Goal: Task Accomplishment & Management: Use online tool/utility

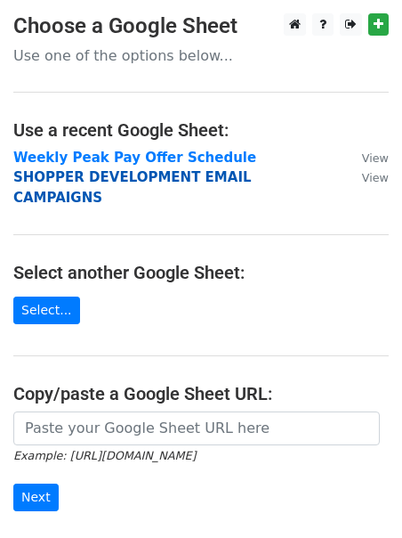
click at [20, 180] on strong "SHOPPER DEVELOPMENT EMAIL CAMPAIGNS" at bounding box center [132, 187] width 239 height 36
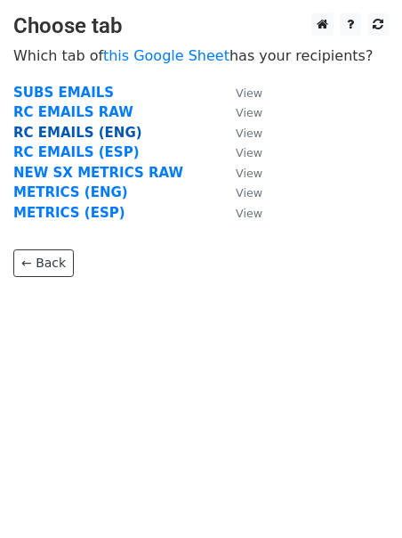
click at [53, 130] on strong "RC EMAILS (ENG)" at bounding box center [77, 133] width 129 height 16
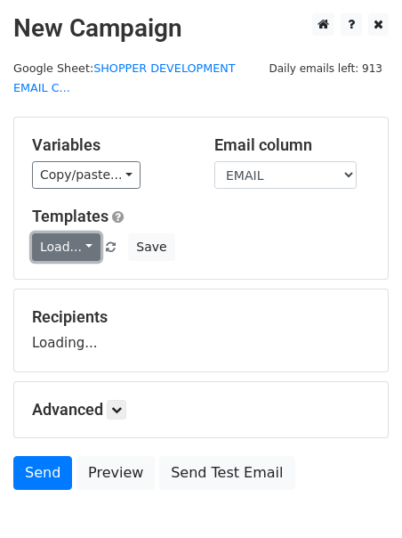
click at [45, 254] on link "Load..." at bounding box center [66, 247] width 69 height 28
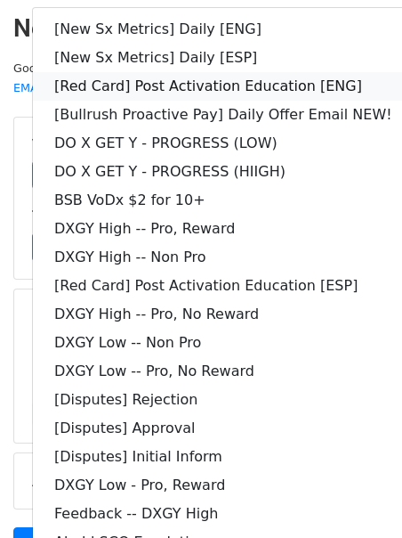
click at [156, 83] on link "[Red Card] Post Activation Education [ENG]" at bounding box center [223, 86] width 381 height 28
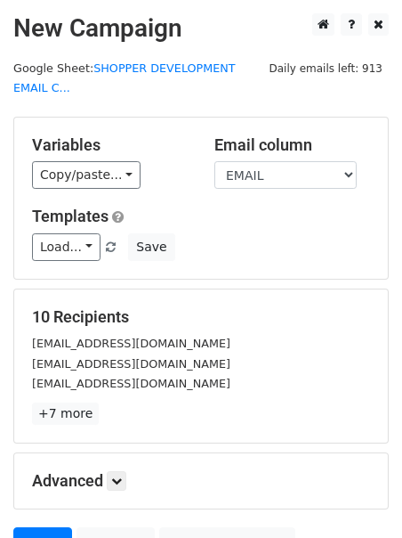
scroll to position [174, 0]
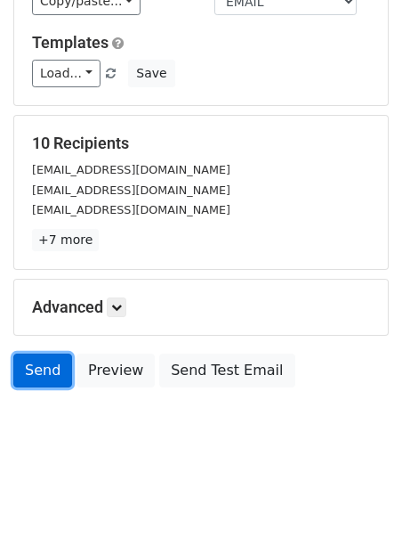
click at [45, 374] on link "Send" at bounding box center [42, 370] width 59 height 34
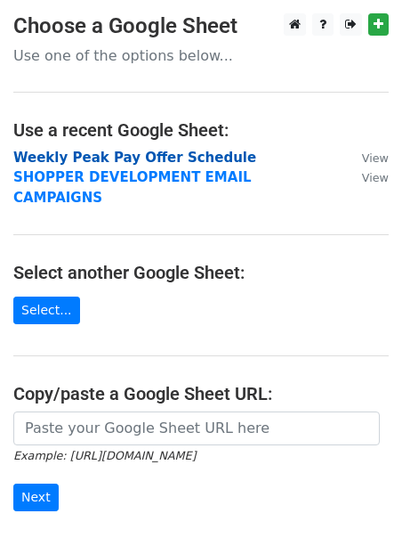
click at [110, 156] on strong "Weekly Peak Pay Offer Schedule" at bounding box center [134, 158] width 243 height 16
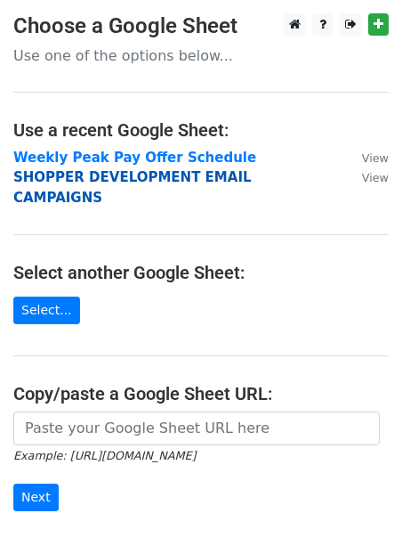
click at [69, 182] on strong "SHOPPER DEVELOPMENT EMAIL CAMPAIGNS" at bounding box center [132, 187] width 239 height 36
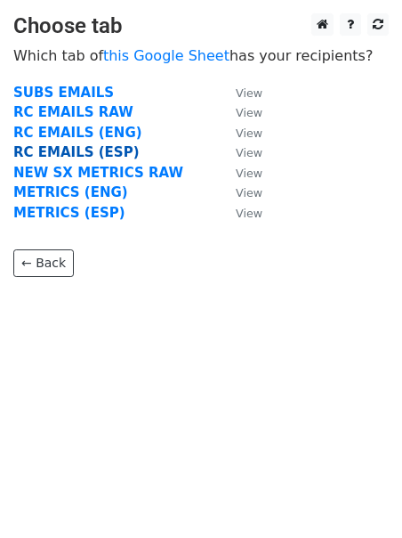
click at [77, 153] on strong "RC EMAILS (ESP)" at bounding box center [76, 152] width 126 height 16
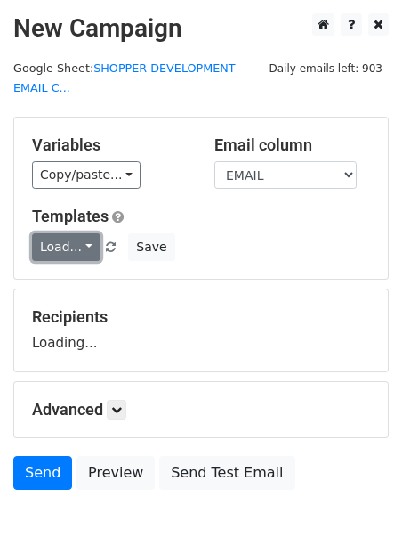
click at [51, 247] on link "Load..." at bounding box center [66, 247] width 69 height 28
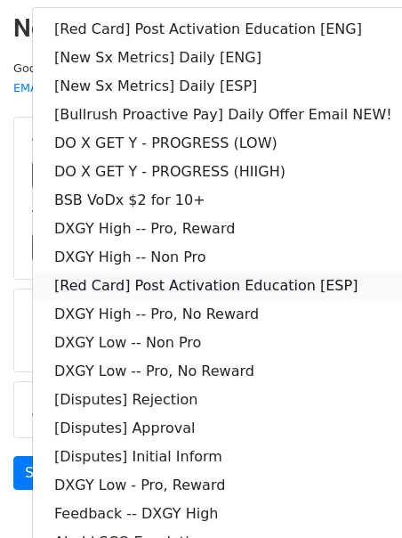
click at [66, 280] on link "[Red Card] Post Activation Education [ESP]" at bounding box center [223, 285] width 381 height 28
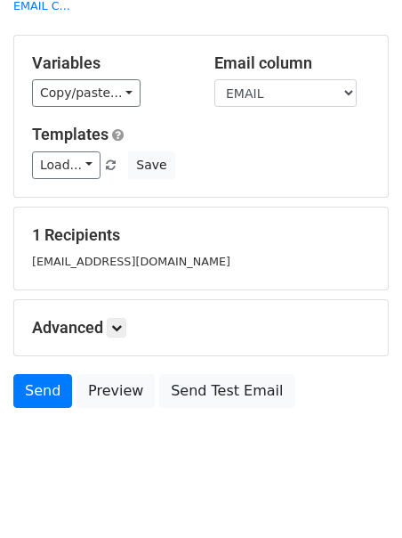
scroll to position [102, 0]
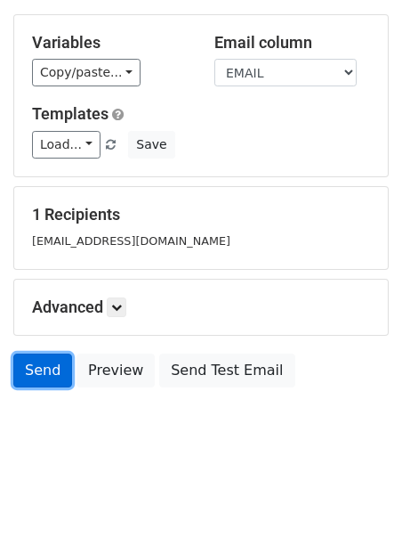
click at [30, 375] on link "Send" at bounding box center [42, 370] width 59 height 34
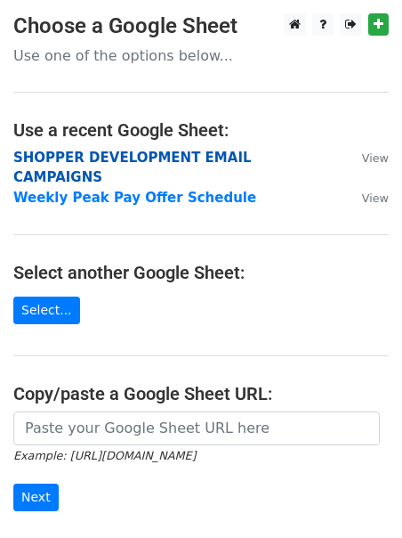
click at [77, 159] on strong "SHOPPER DEVELOPMENT EMAIL CAMPAIGNS" at bounding box center [132, 168] width 239 height 36
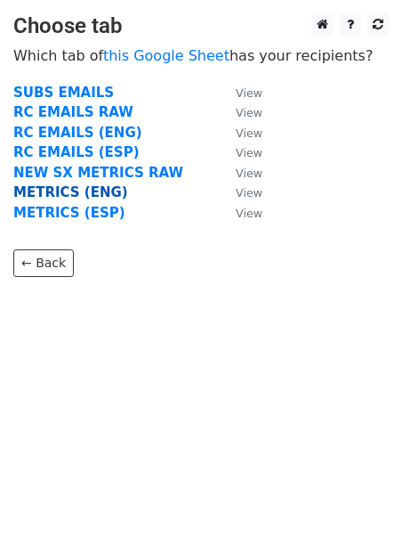
click at [68, 193] on strong "METRICS (ENG)" at bounding box center [70, 192] width 115 height 16
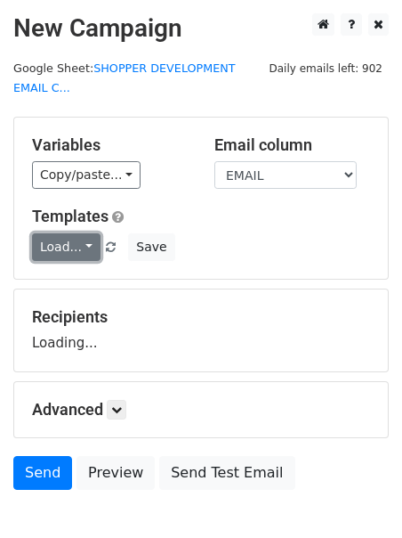
click at [57, 247] on link "Load..." at bounding box center [66, 247] width 69 height 28
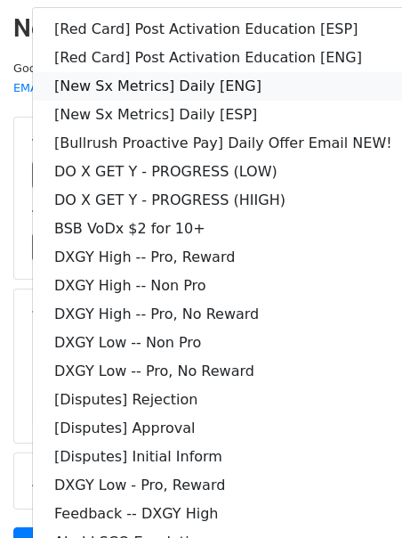
click at [211, 79] on link "[New Sx Metrics] Daily [ENG]" at bounding box center [223, 86] width 381 height 28
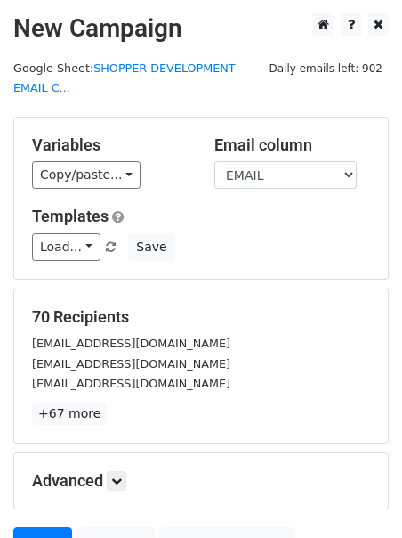
scroll to position [174, 0]
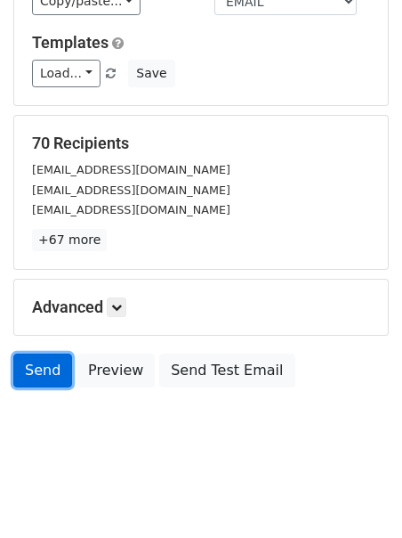
click at [53, 370] on link "Send" at bounding box center [42, 370] width 59 height 34
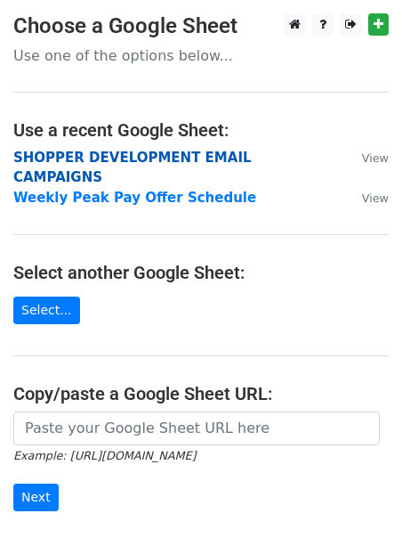
click at [82, 156] on strong "SHOPPER DEVELOPMENT EMAIL CAMPAIGNS" at bounding box center [132, 168] width 239 height 36
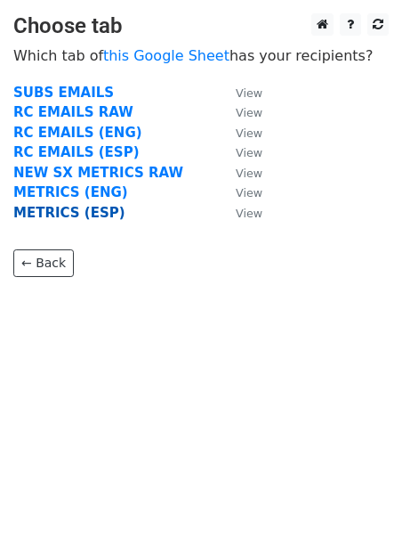
click at [51, 212] on strong "METRICS (ESP)" at bounding box center [69, 213] width 112 height 16
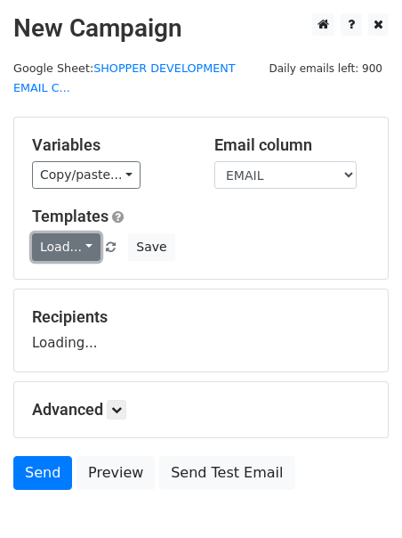
click at [51, 239] on link "Load..." at bounding box center [66, 247] width 69 height 28
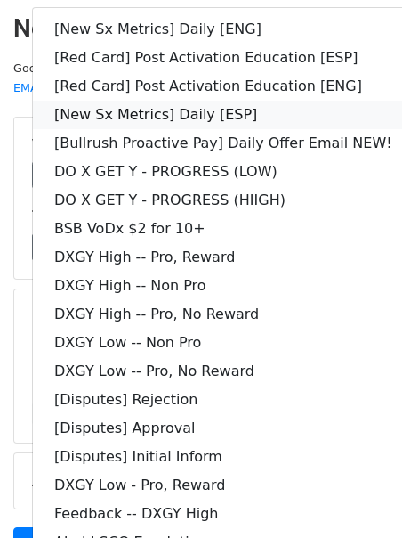
click at [109, 111] on link "[New Sx Metrics] Daily [ESP]" at bounding box center [223, 115] width 381 height 28
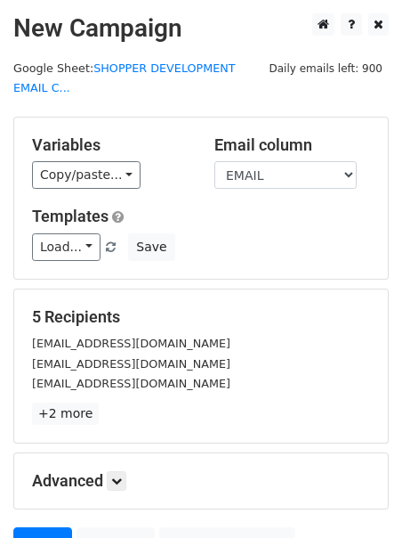
scroll to position [174, 0]
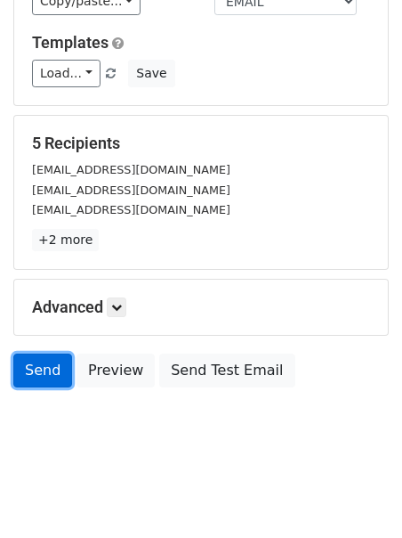
click at [37, 371] on link "Send" at bounding box center [42, 370] width 59 height 34
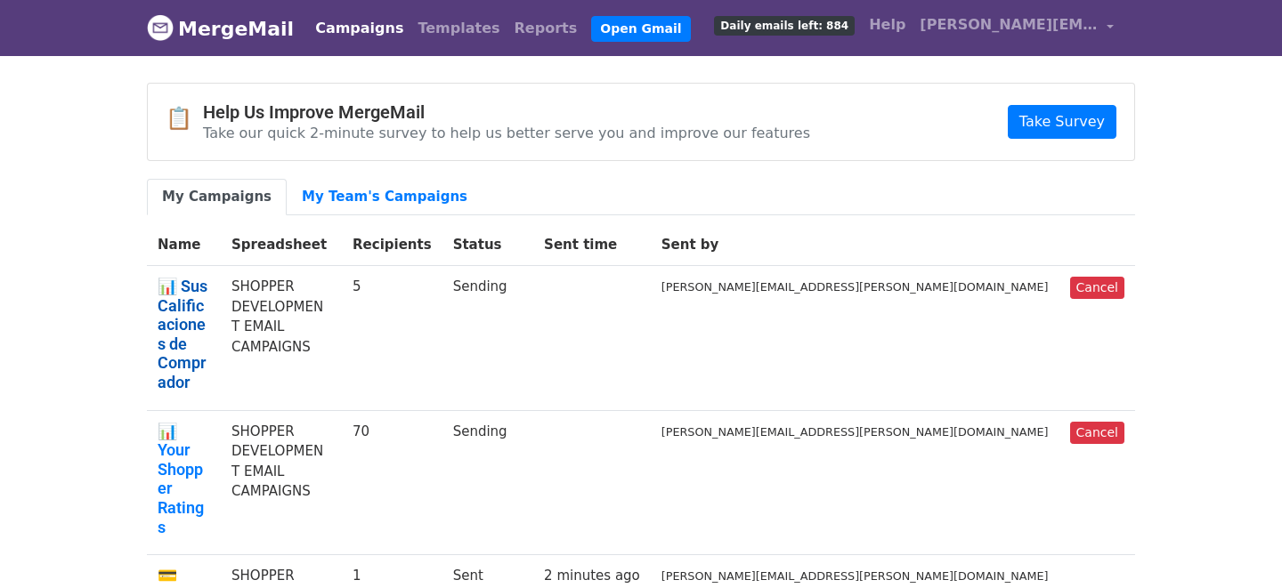
click at [210, 288] on link "📊 Sus Calificaciones de Comprador" at bounding box center [184, 335] width 53 height 116
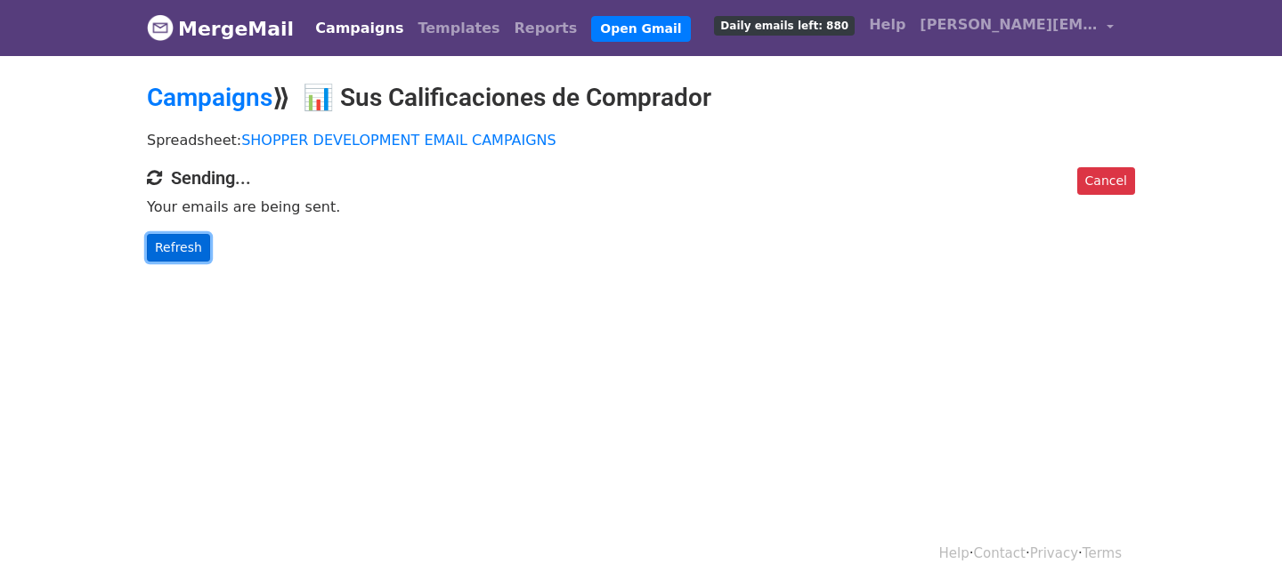
click at [206, 243] on link "Refresh" at bounding box center [178, 248] width 63 height 28
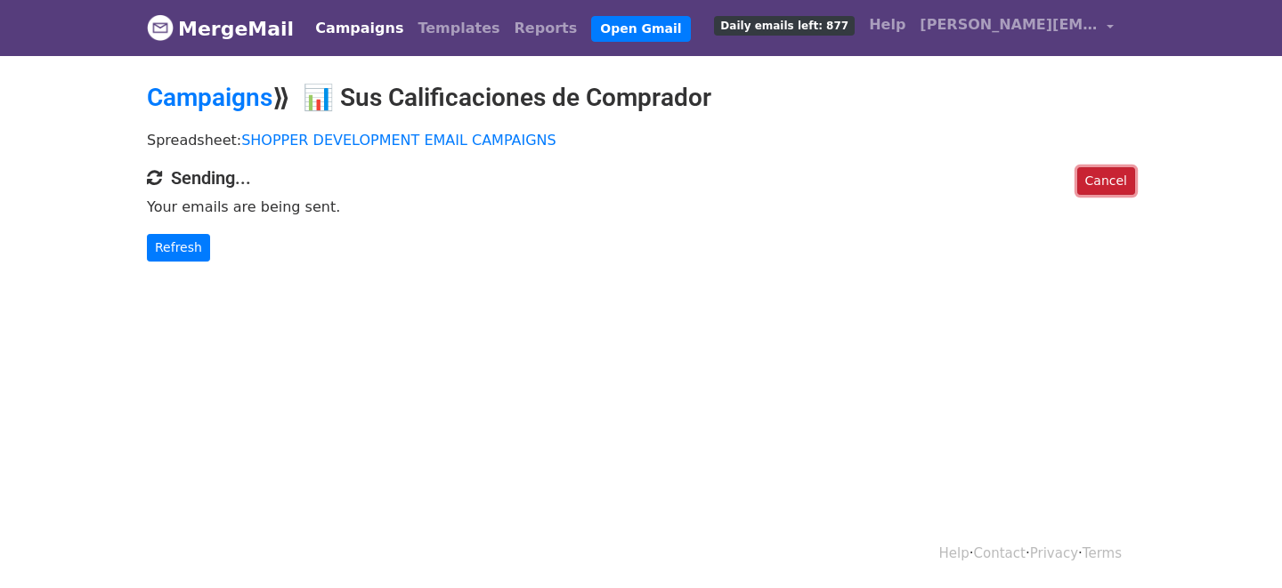
click at [1112, 176] on link "Cancel" at bounding box center [1106, 181] width 58 height 28
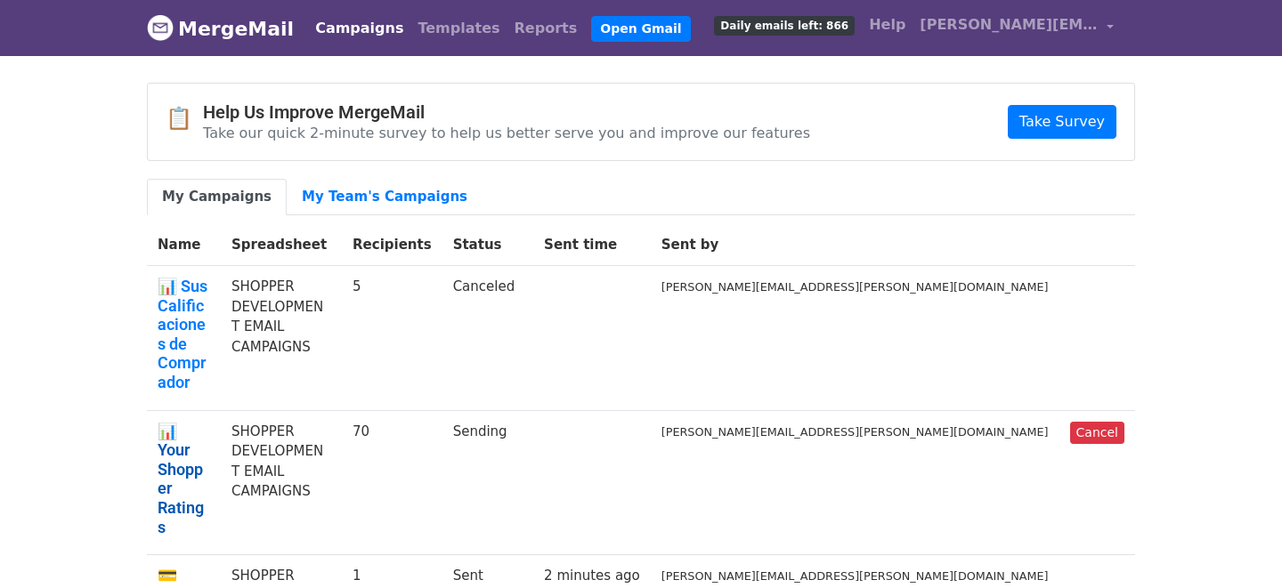
click at [210, 422] on link "📊 Your Shopper Ratings" at bounding box center [184, 480] width 53 height 116
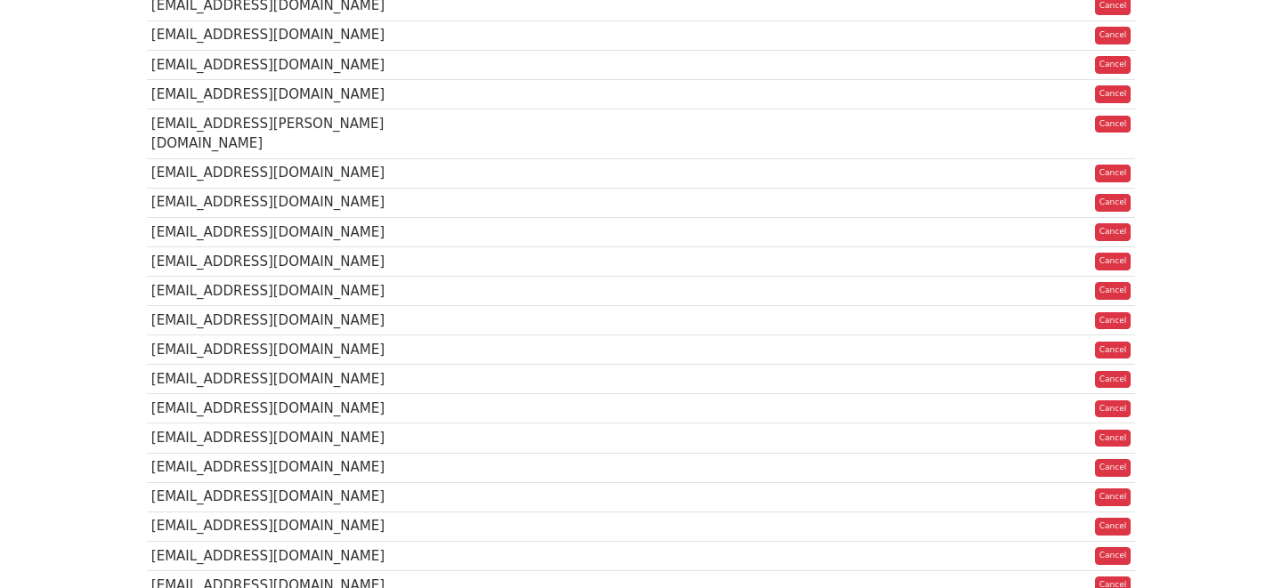
scroll to position [1941, 0]
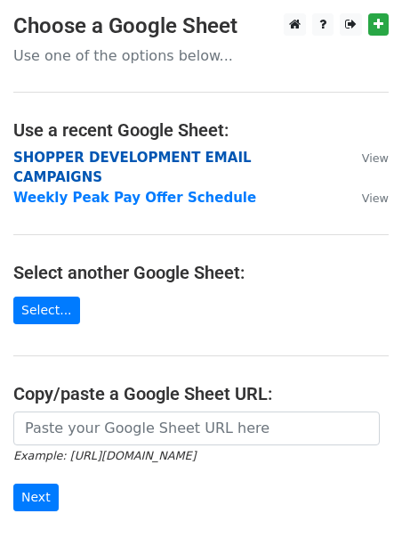
click at [68, 158] on strong "SHOPPER DEVELOPMENT EMAIL CAMPAIGNS" at bounding box center [132, 168] width 239 height 36
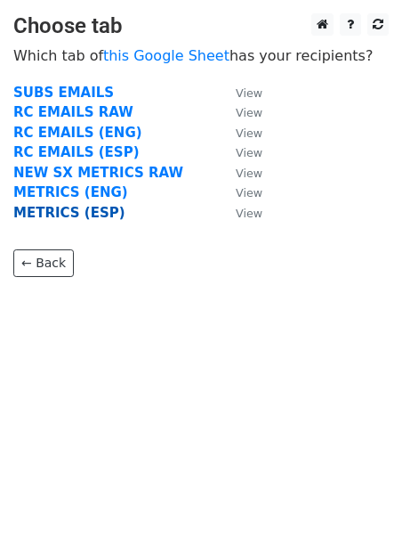
click at [52, 206] on strong "METRICS (ESP)" at bounding box center [69, 213] width 112 height 16
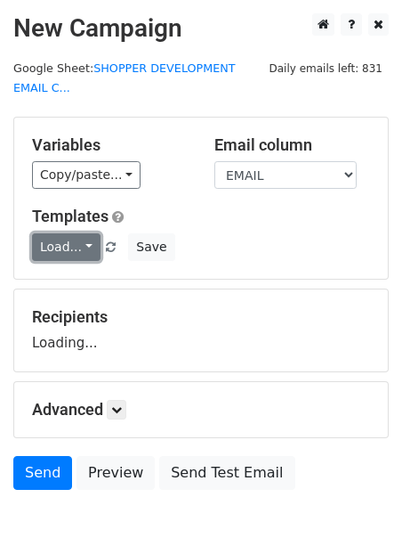
click at [54, 240] on link "Load..." at bounding box center [66, 247] width 69 height 28
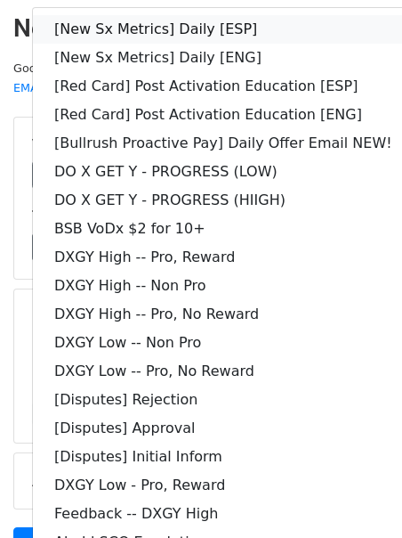
click at [240, 28] on link "[New Sx Metrics] Daily [ESP]" at bounding box center [223, 29] width 381 height 28
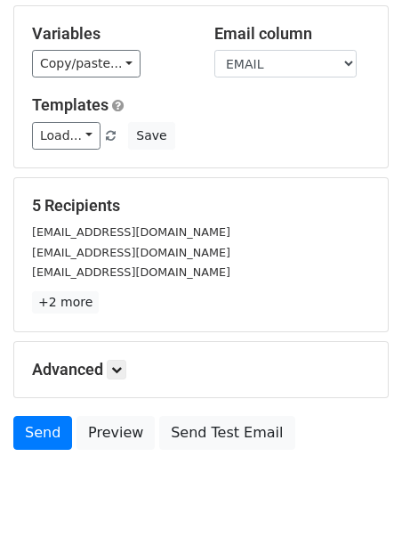
scroll to position [112, 0]
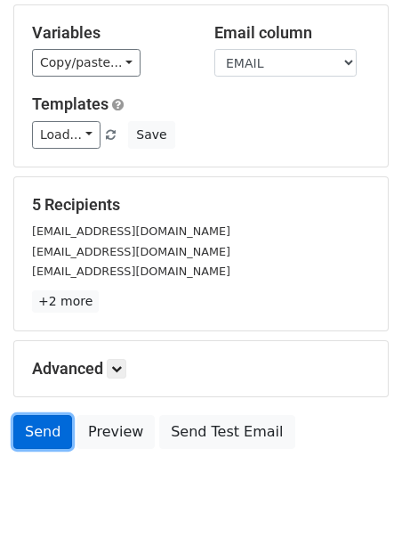
click at [49, 425] on link "Send" at bounding box center [42, 432] width 59 height 34
